Goal: Find specific page/section: Find specific page/section

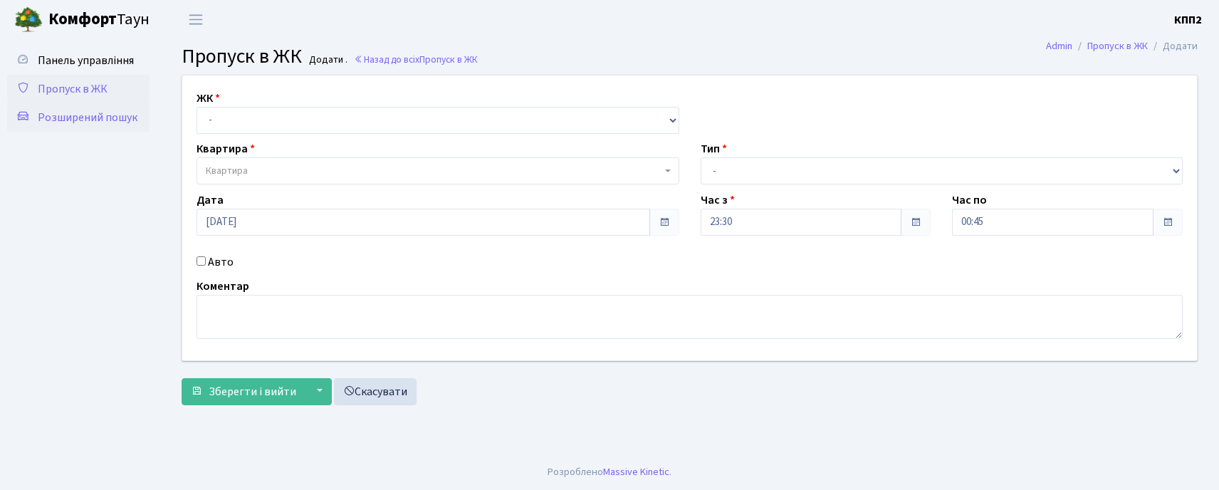
click at [87, 110] on span "Розширений пошук" at bounding box center [88, 118] width 100 height 16
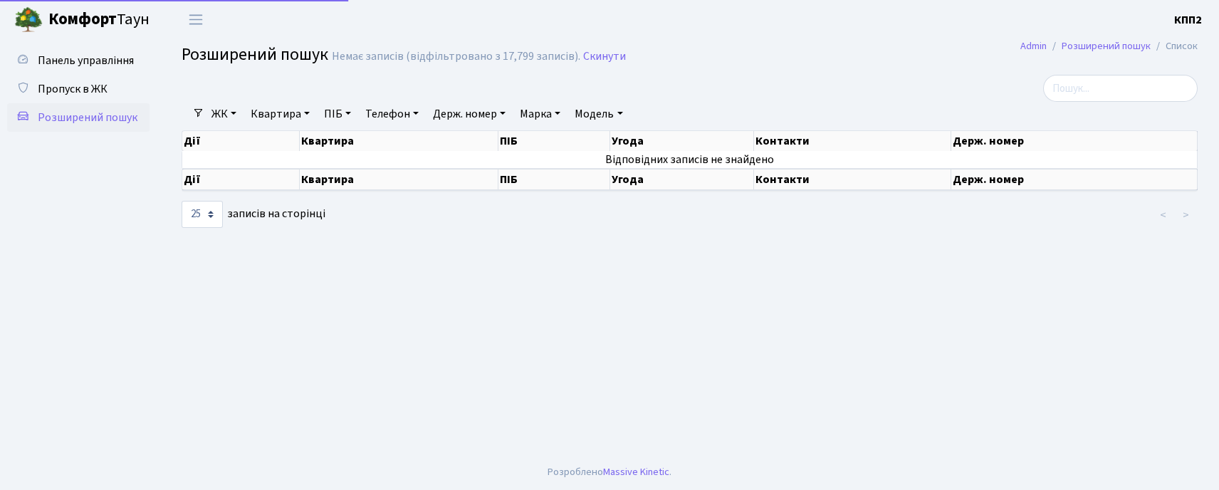
select select "25"
click at [220, 112] on link "ЖК" at bounding box center [224, 114] width 36 height 24
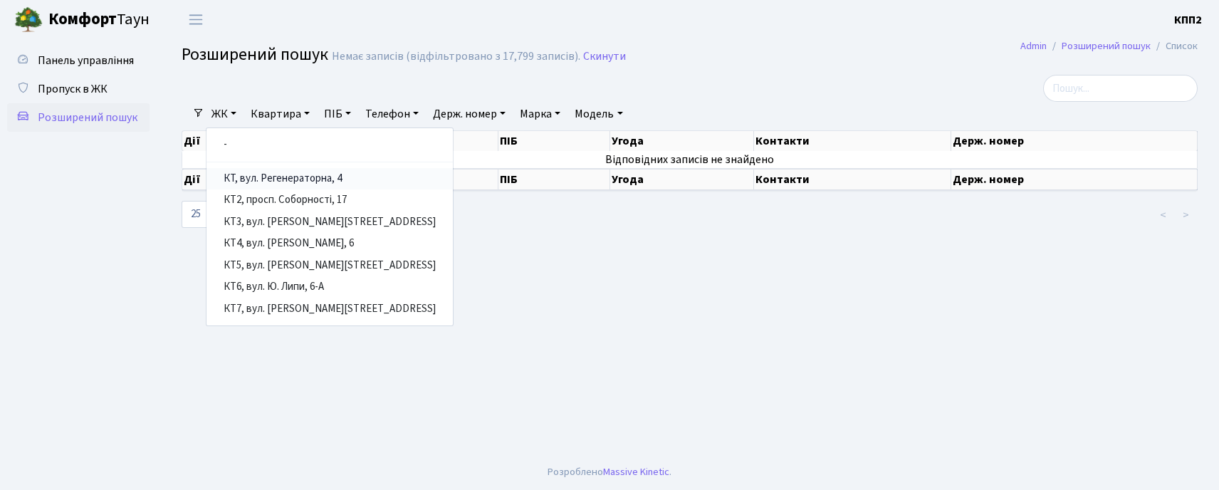
click at [261, 178] on link "КТ, вул. Регенераторна, 4" at bounding box center [329, 179] width 246 height 22
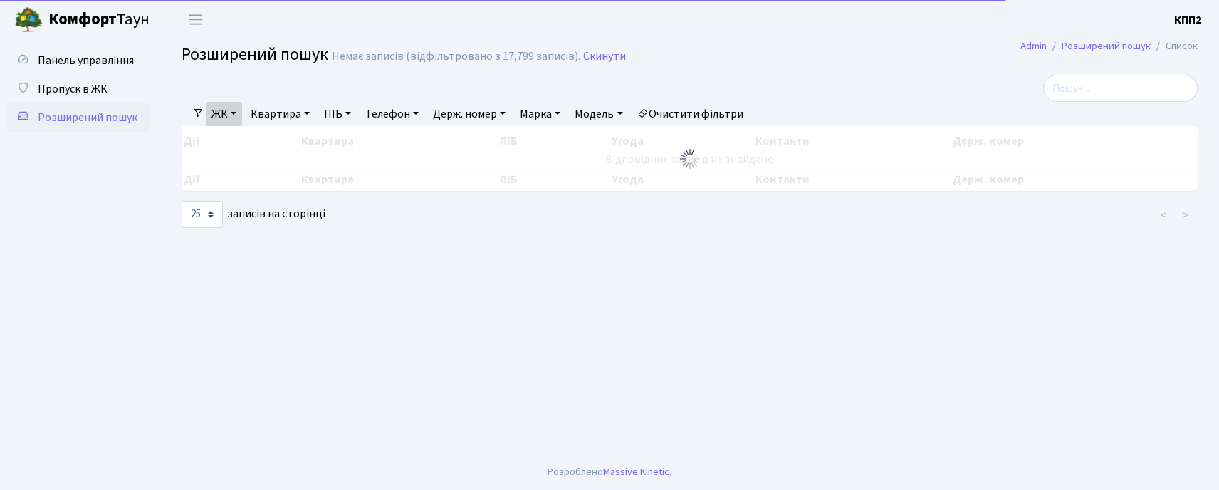
click at [266, 115] on link "Квартира" at bounding box center [280, 114] width 70 height 24
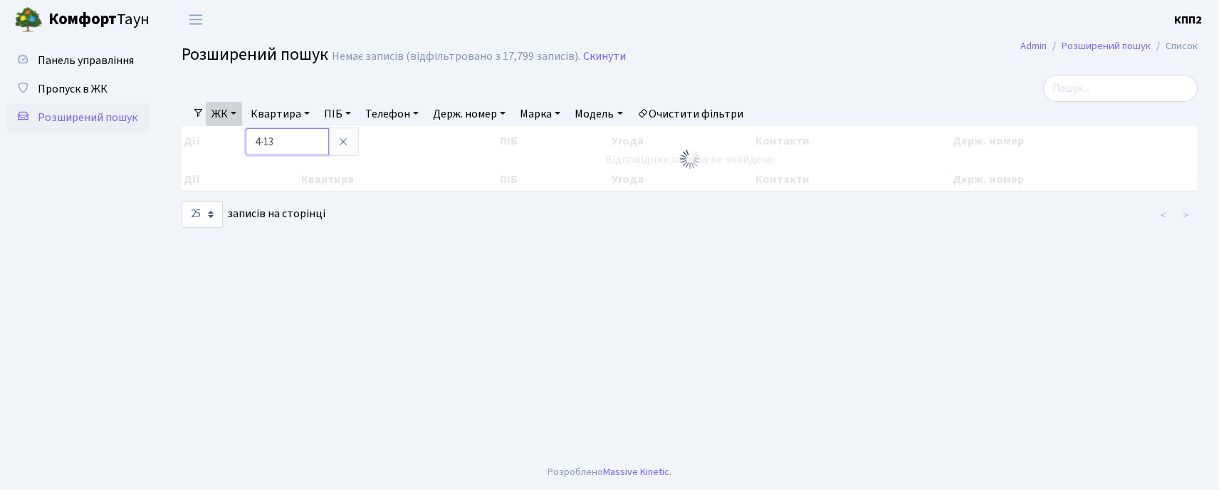
type input "4-13"
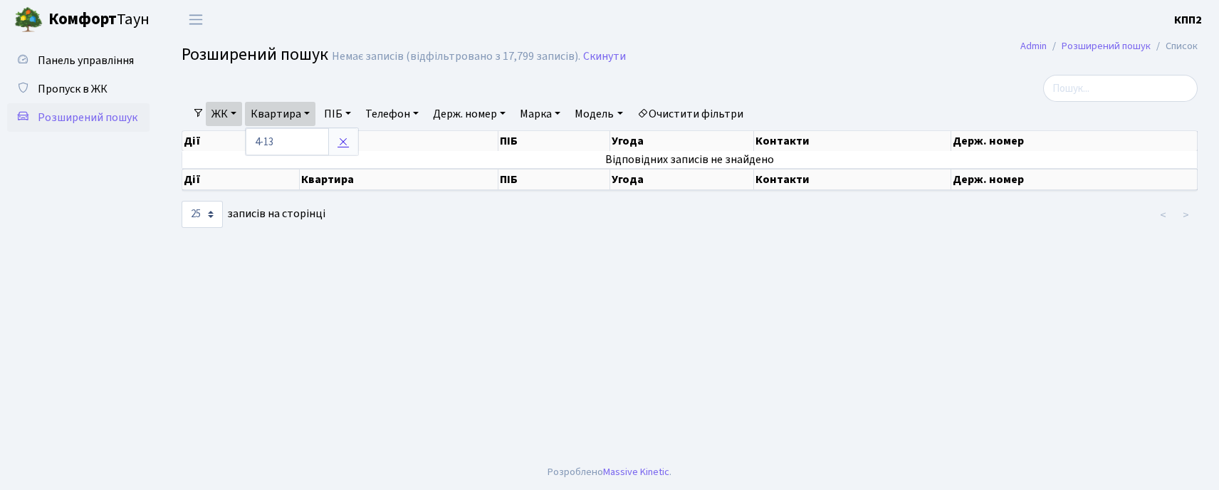
click at [340, 145] on icon at bounding box center [342, 141] width 11 height 11
